Goal: Navigation & Orientation: Find specific page/section

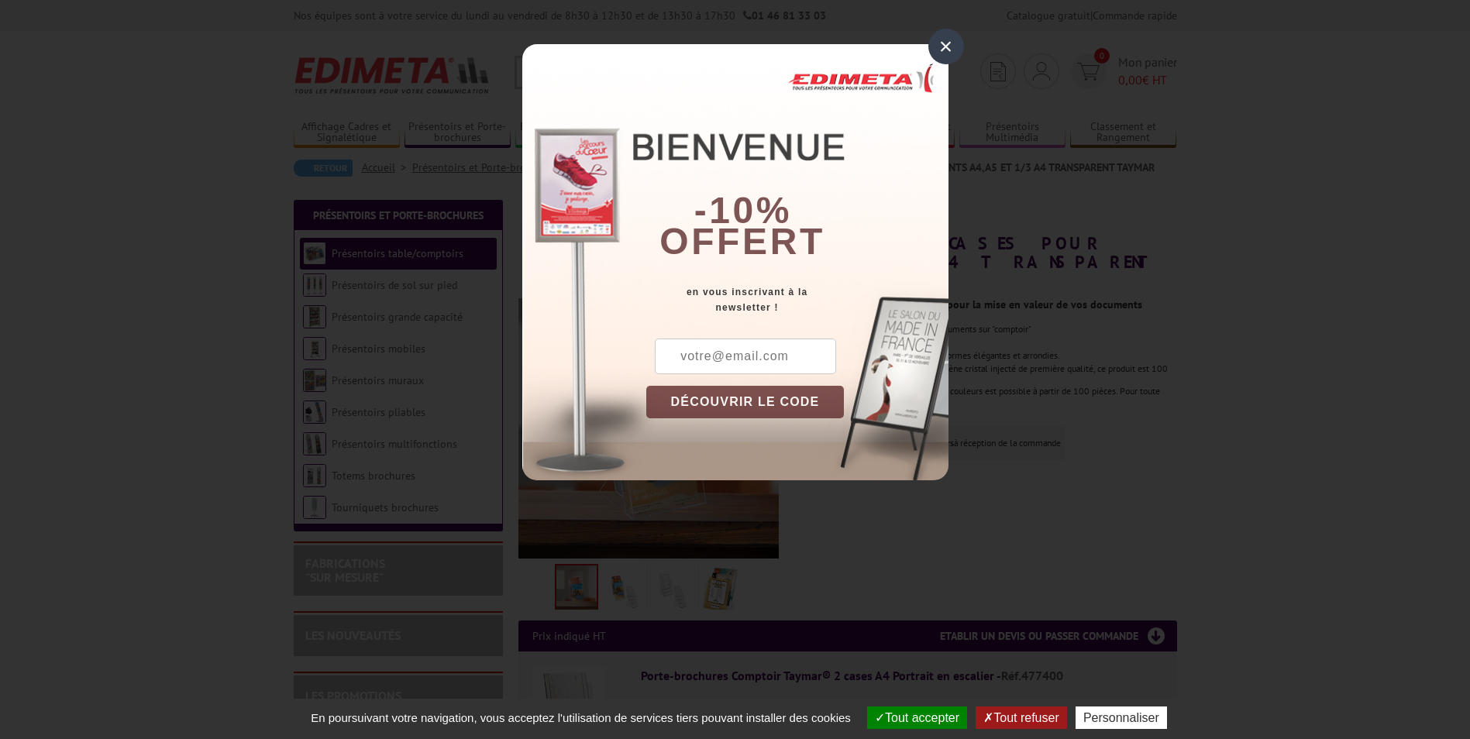
click at [948, 43] on div "×" at bounding box center [946, 47] width 36 height 36
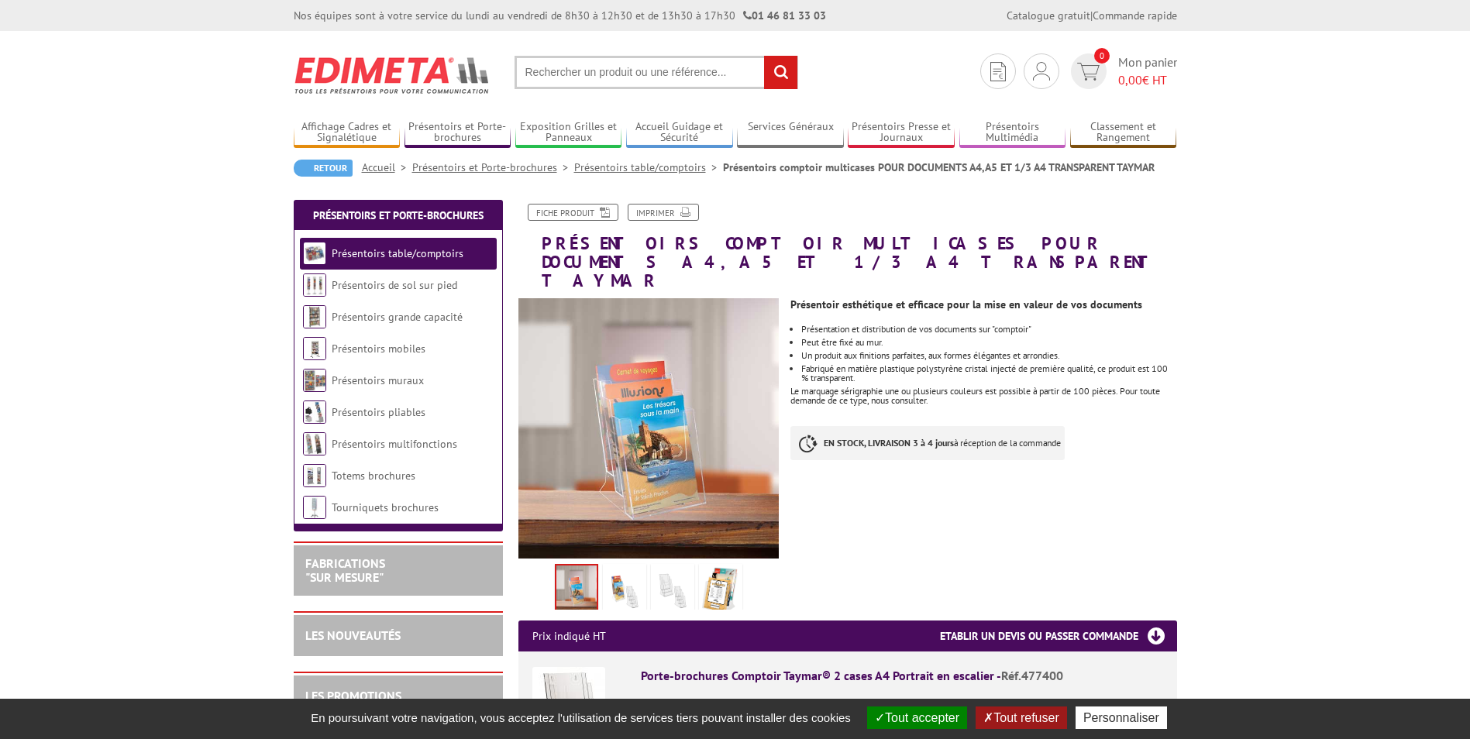
click at [626, 582] on img at bounding box center [624, 591] width 37 height 48
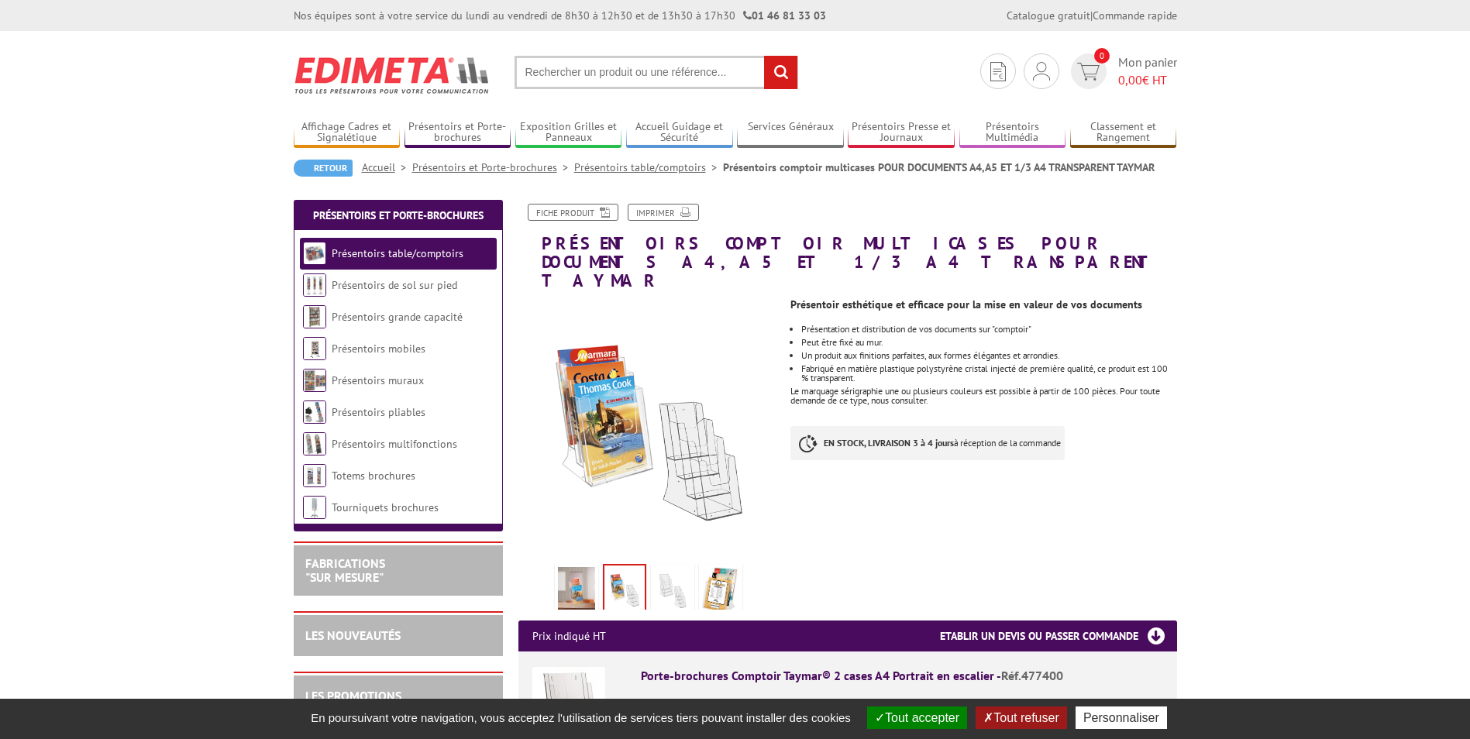
click at [678, 567] on img at bounding box center [672, 591] width 37 height 48
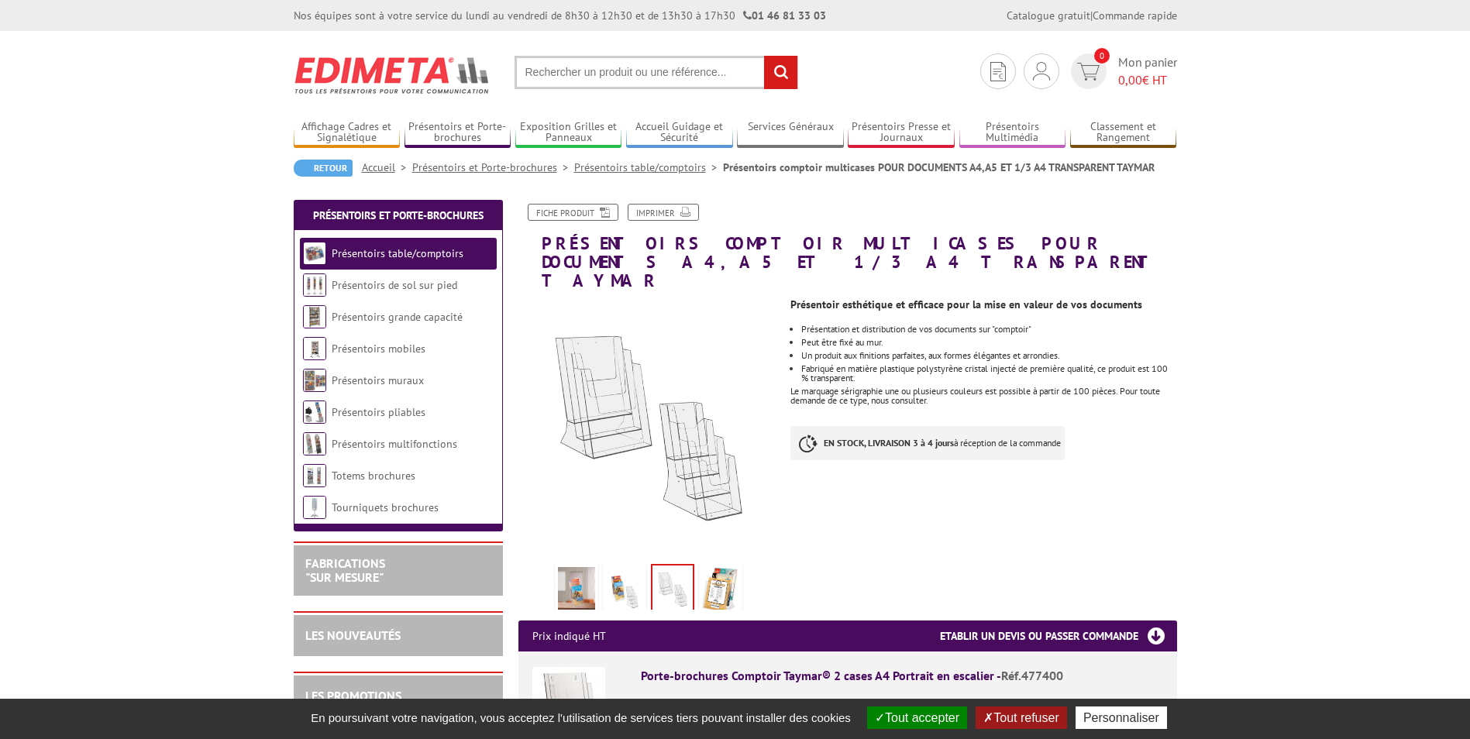
click at [721, 567] on img at bounding box center [720, 591] width 37 height 48
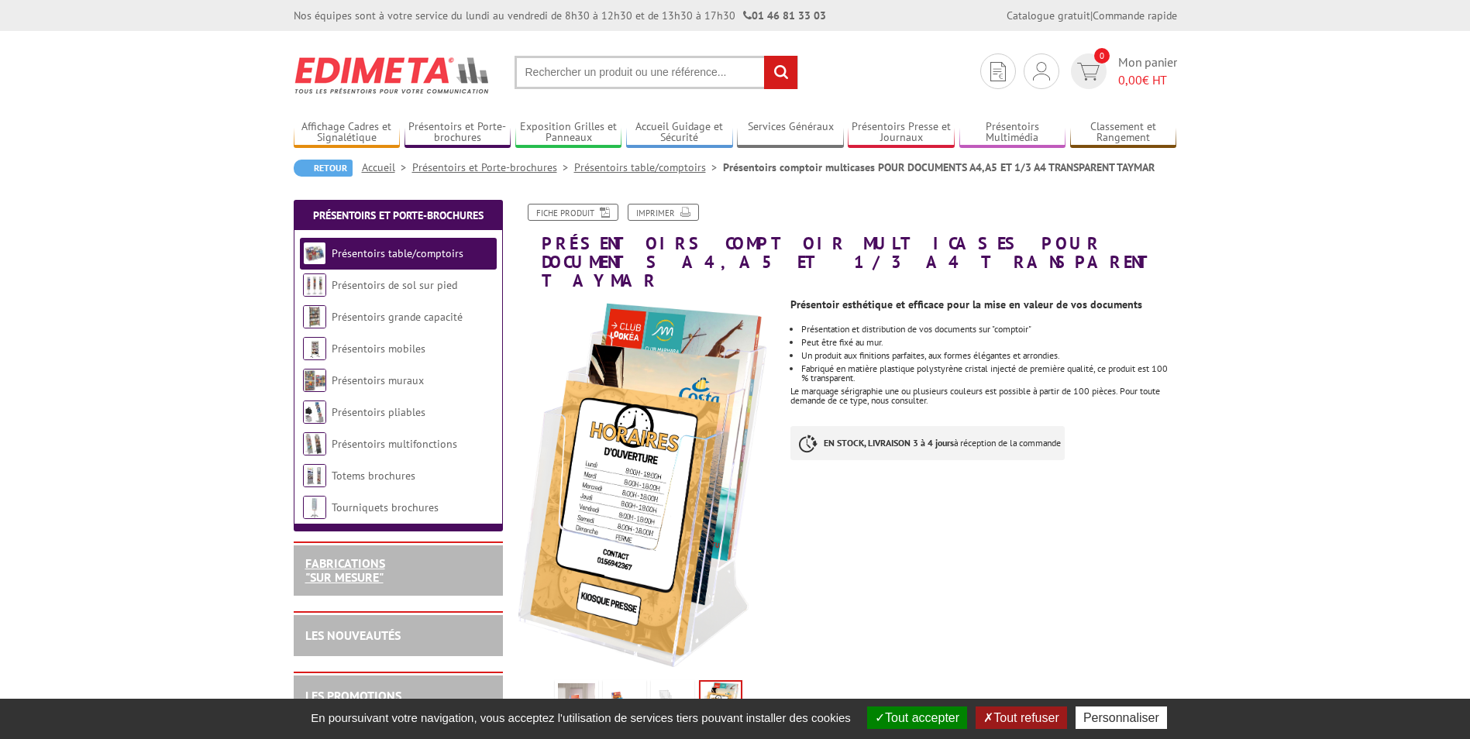
click at [359, 560] on link "FABRICATIONS "Sur Mesure"" at bounding box center [345, 570] width 80 height 29
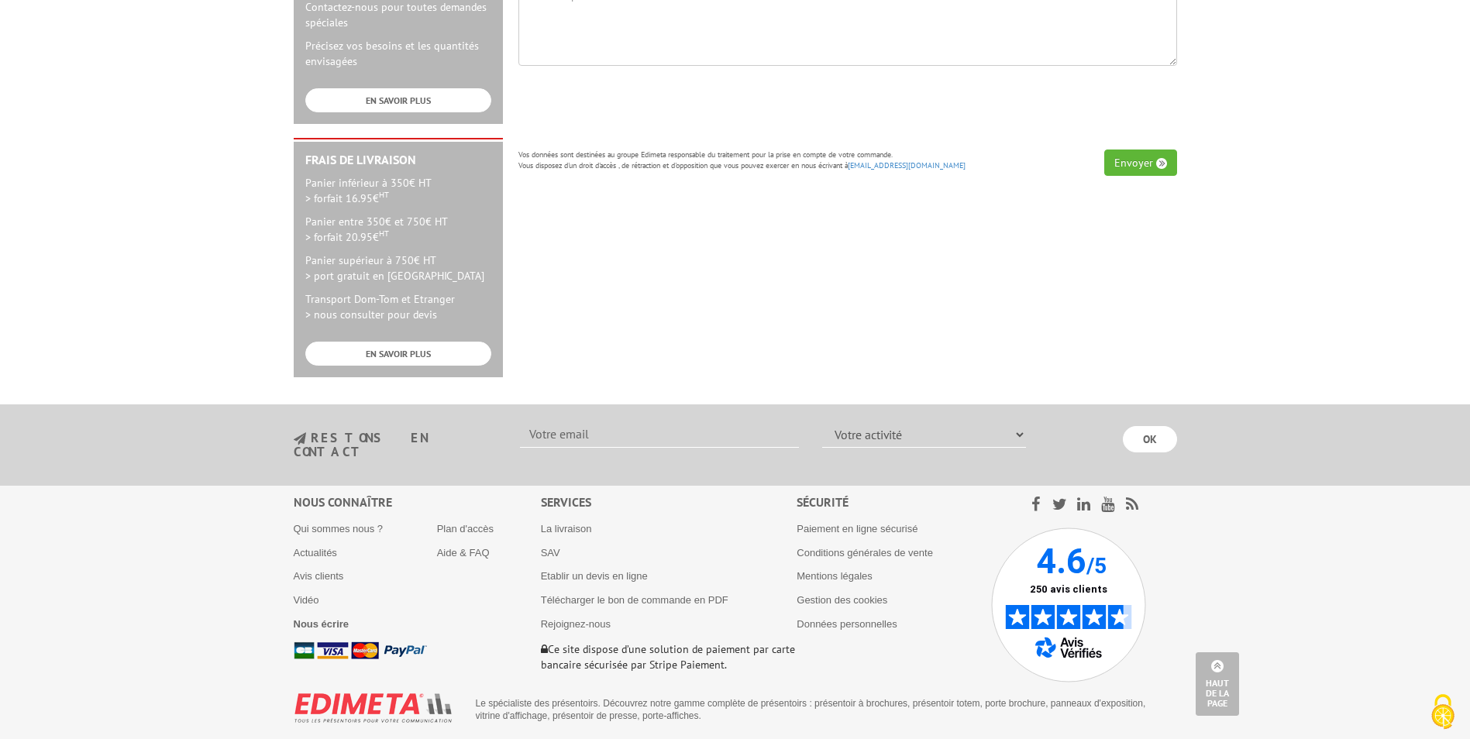
scroll to position [623, 0]
